Goal: Transaction & Acquisition: Purchase product/service

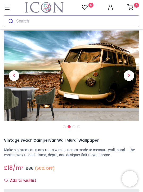
scroll to position [9, 0]
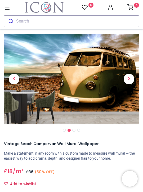
click at [130, 80] on span "Next" at bounding box center [129, 79] width 11 height 11
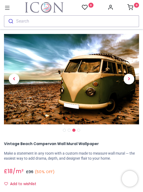
click at [133, 80] on span "Next" at bounding box center [129, 79] width 11 height 11
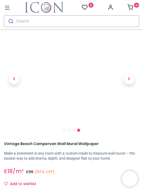
click at [131, 81] on span "Next" at bounding box center [129, 79] width 11 height 11
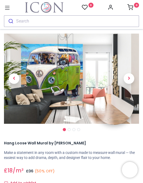
scroll to position [9, 0]
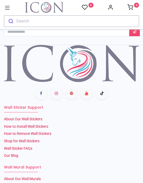
scroll to position [967, 0]
